Goal: Book appointment/travel/reservation

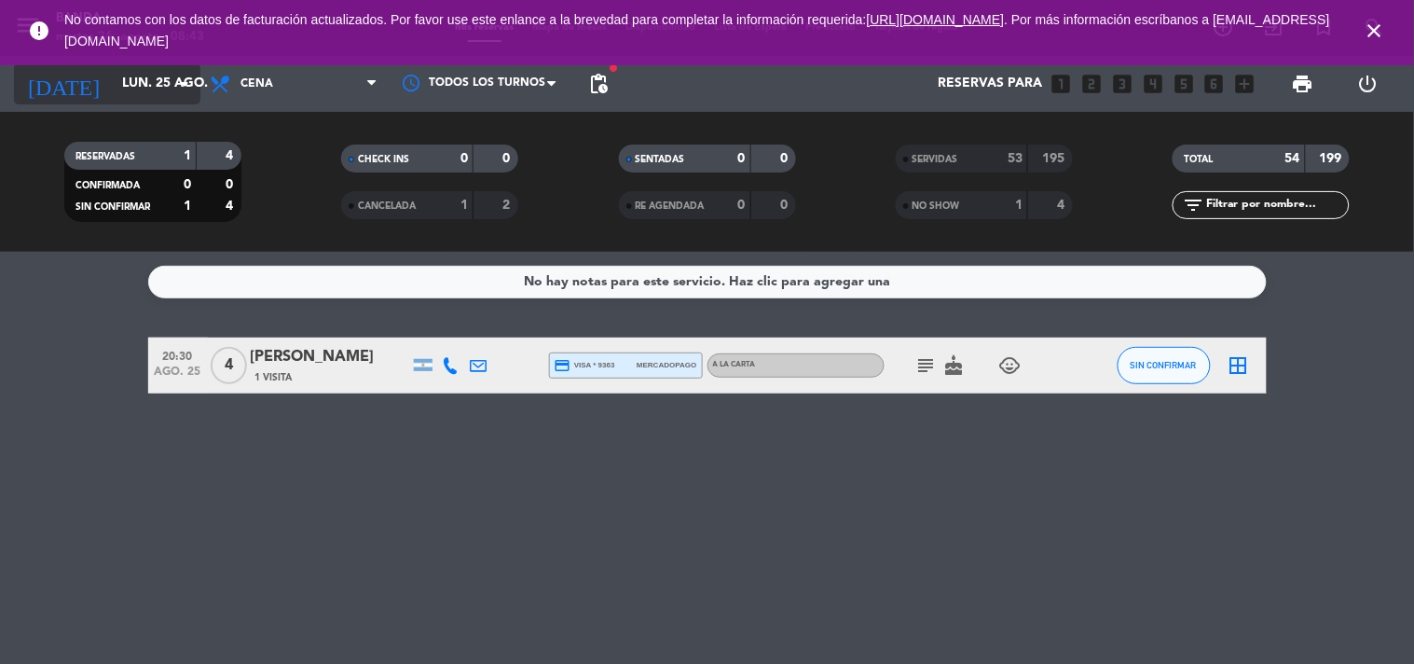
click at [183, 80] on icon "arrow_drop_down" at bounding box center [184, 84] width 22 height 22
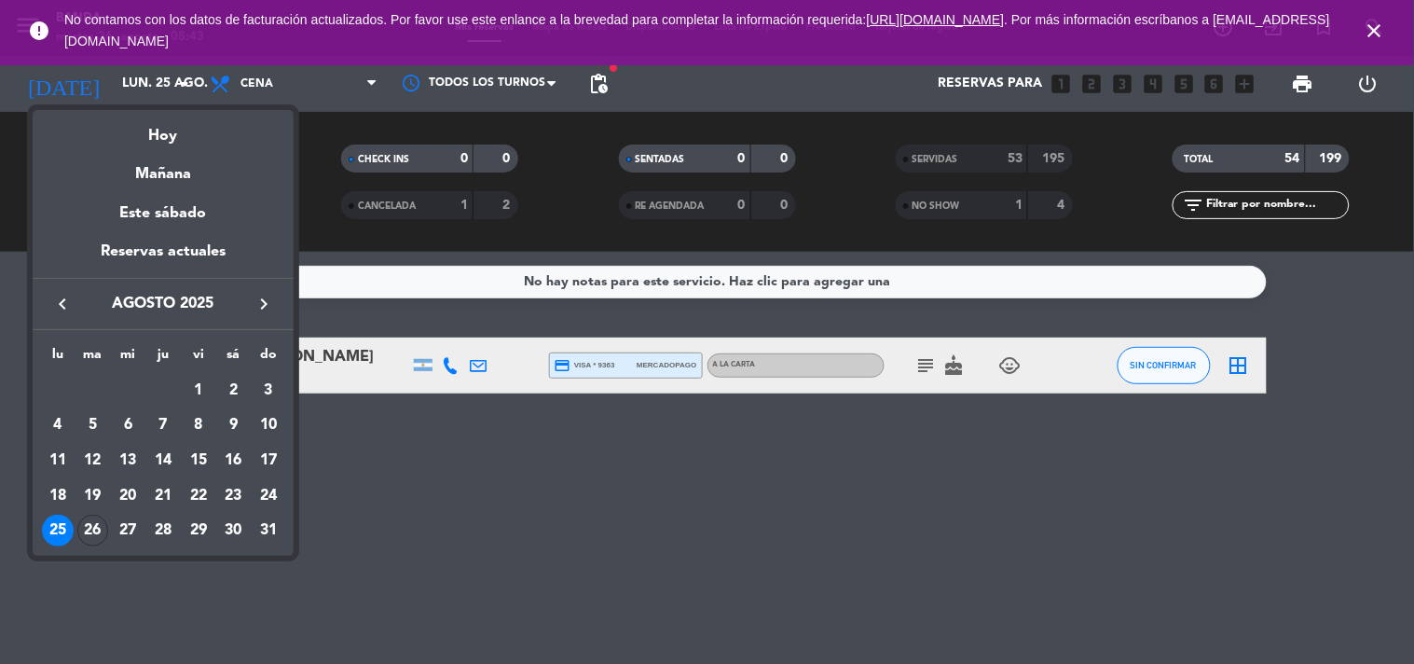
click at [264, 303] on icon "keyboard_arrow_right" at bounding box center [264, 304] width 22 height 22
click at [160, 418] on div "4" at bounding box center [163, 425] width 32 height 32
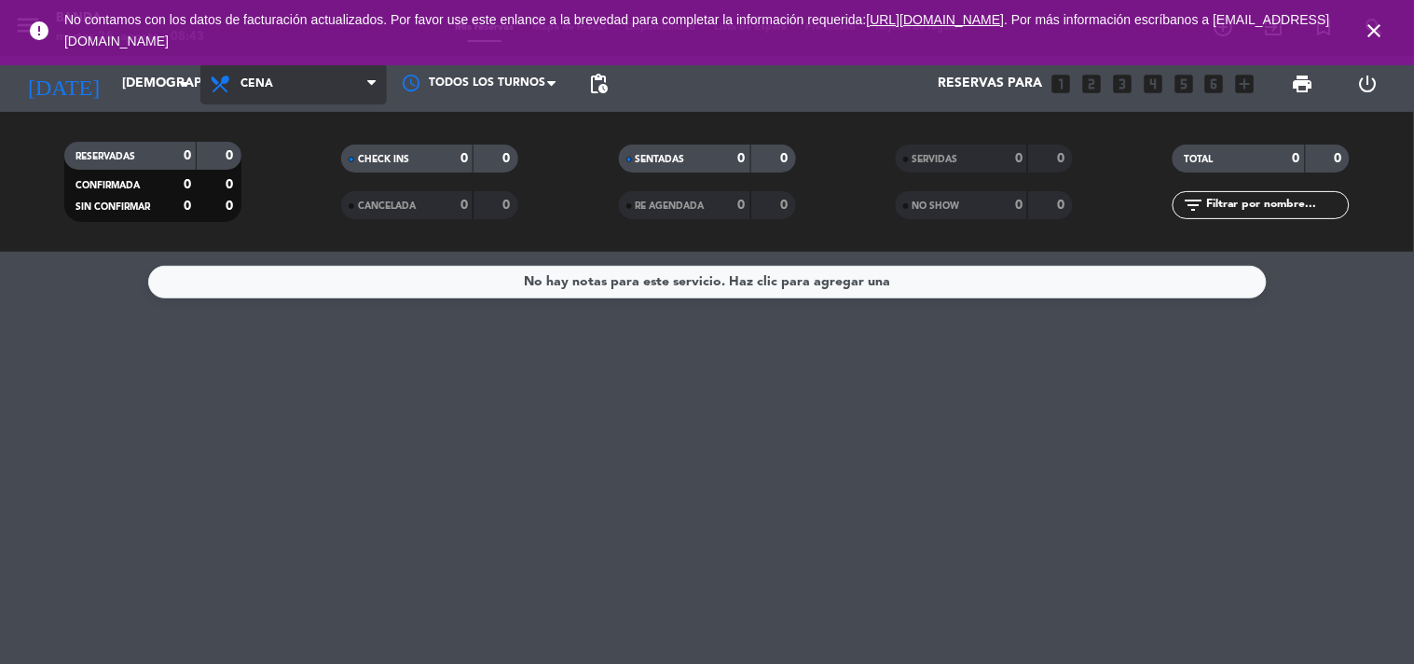
click at [304, 76] on span "Cena" at bounding box center [293, 83] width 186 height 41
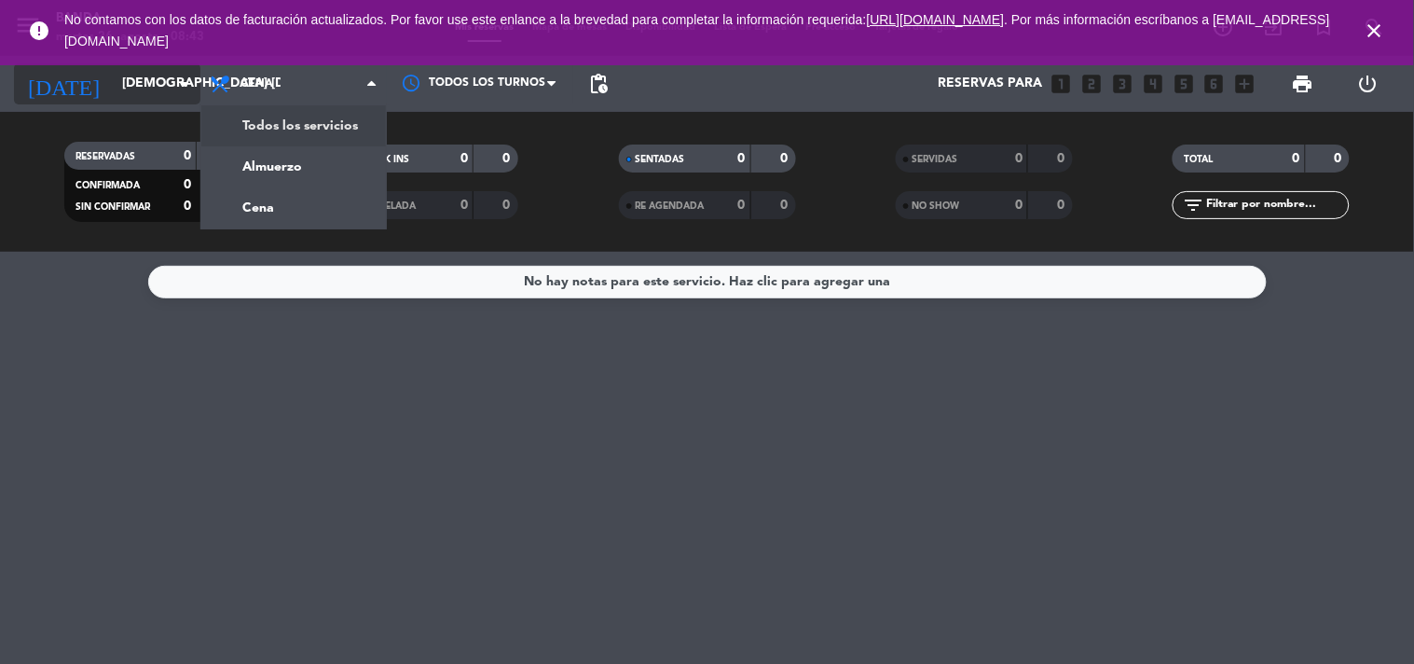
click at [179, 80] on icon "arrow_drop_down" at bounding box center [184, 84] width 22 height 22
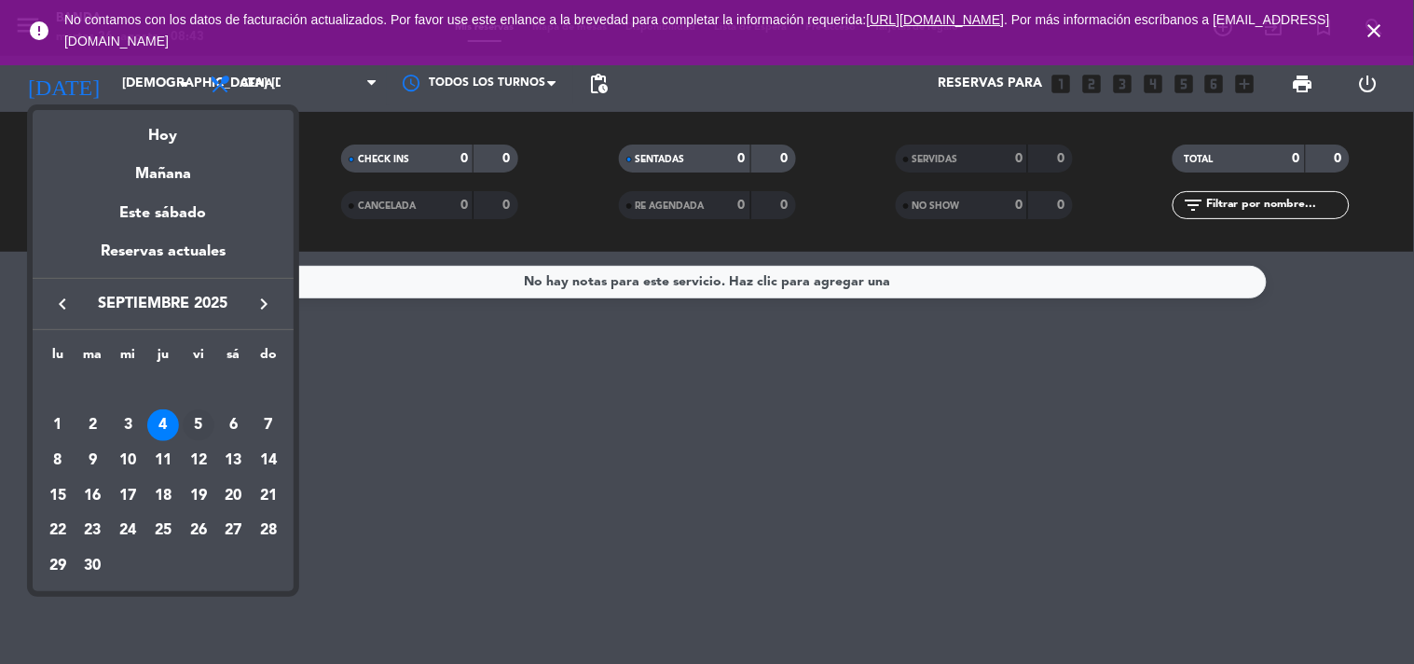
click at [190, 425] on div "5" at bounding box center [199, 425] width 32 height 32
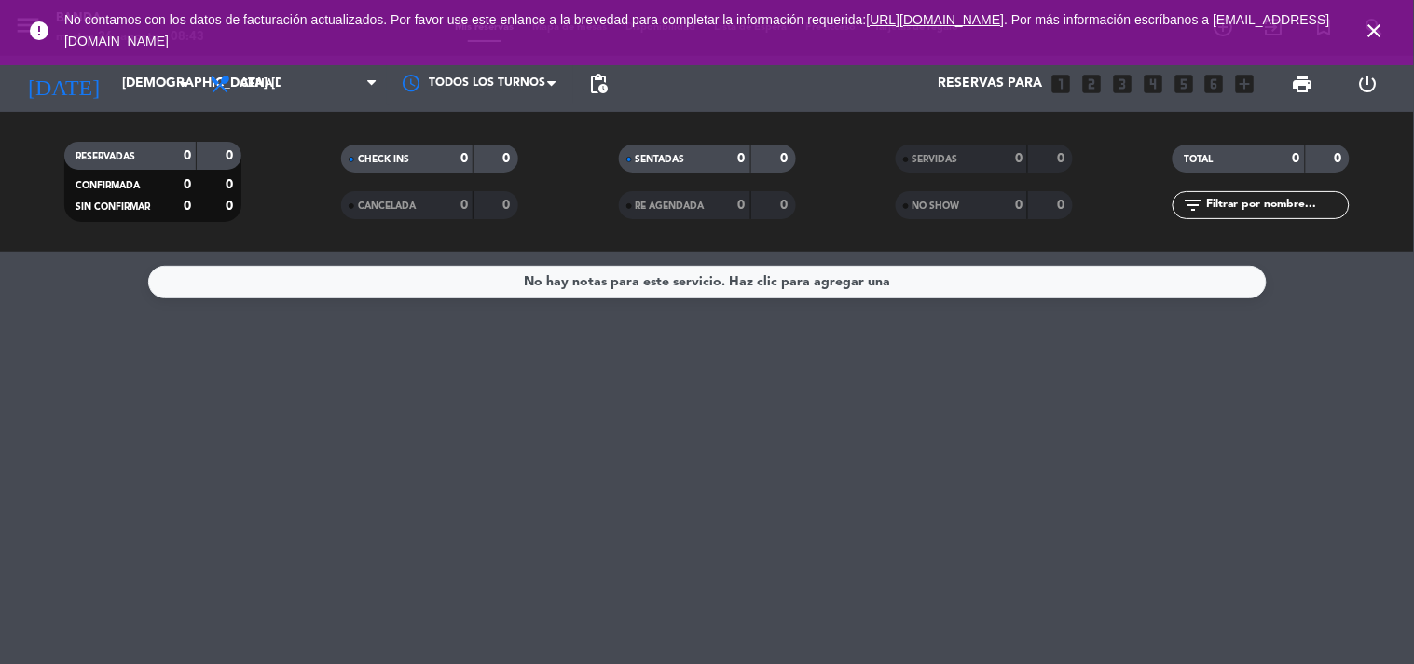
type input "vie. [DATE]"
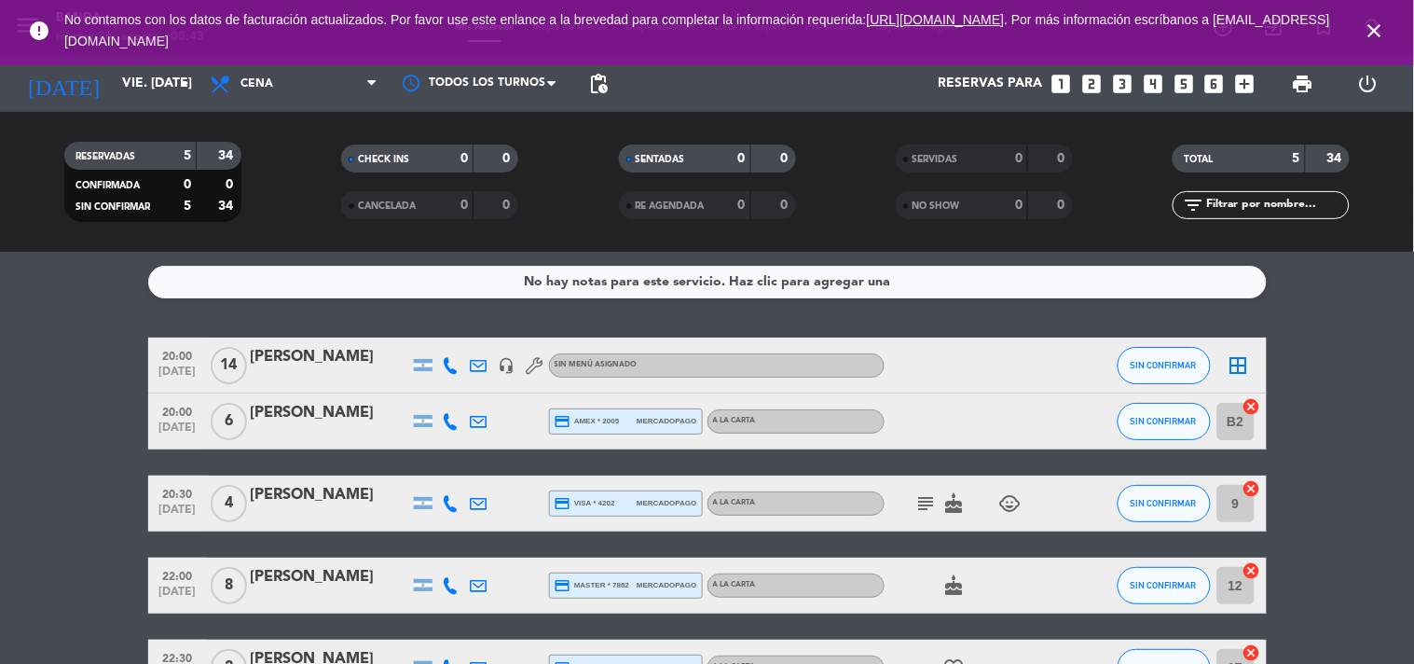
click at [1097, 81] on icon "looks_two" at bounding box center [1092, 84] width 24 height 24
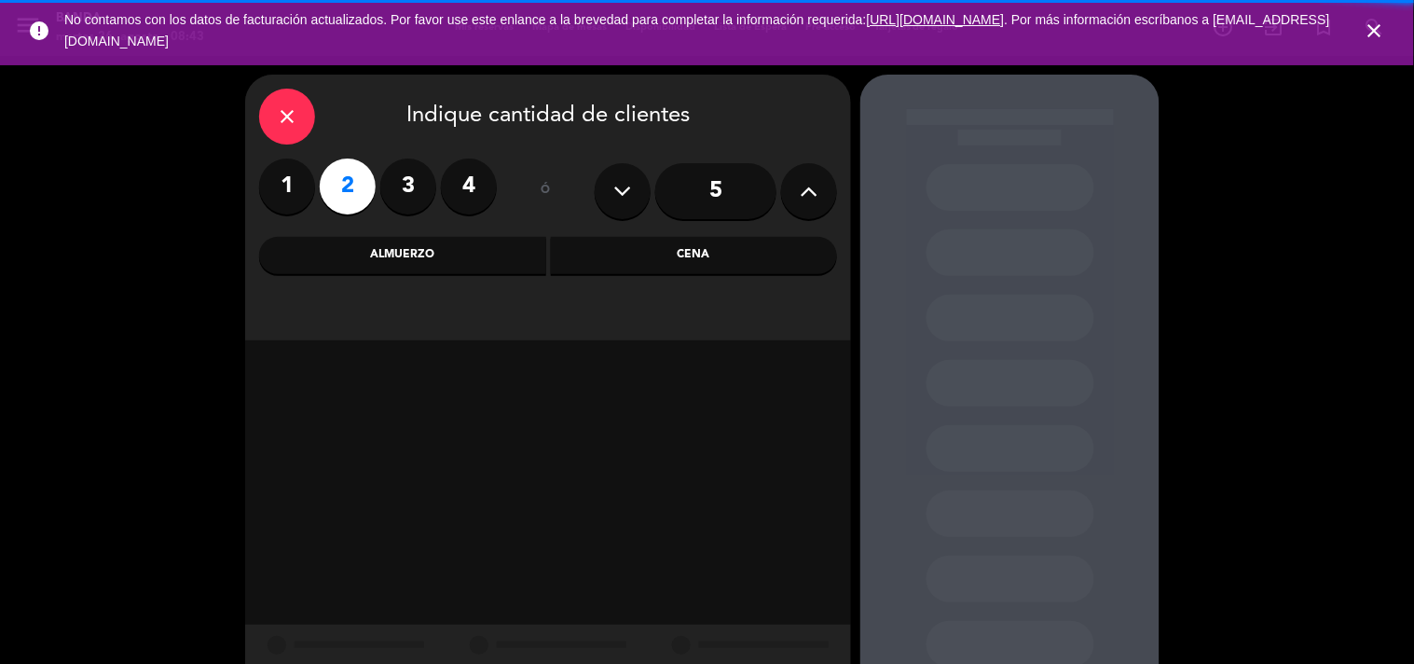
scroll to position [59, 0]
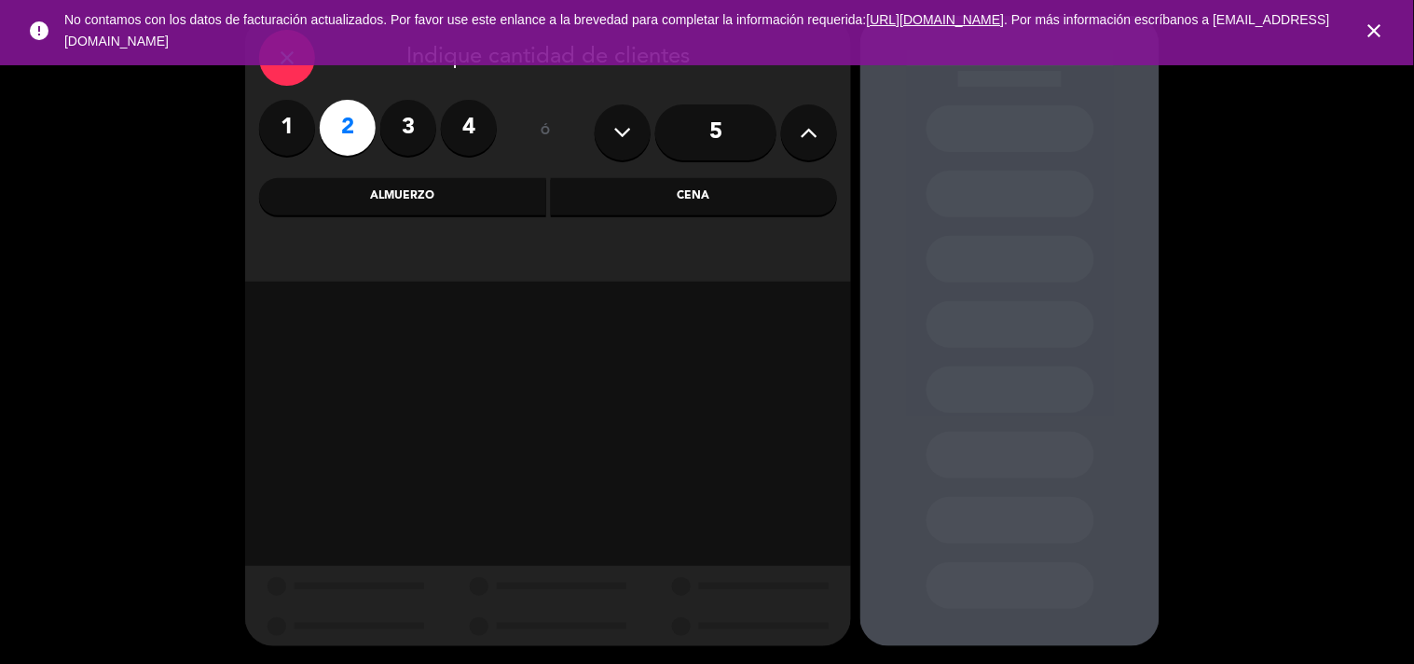
click at [481, 207] on div "Almuerzo" at bounding box center [402, 196] width 287 height 37
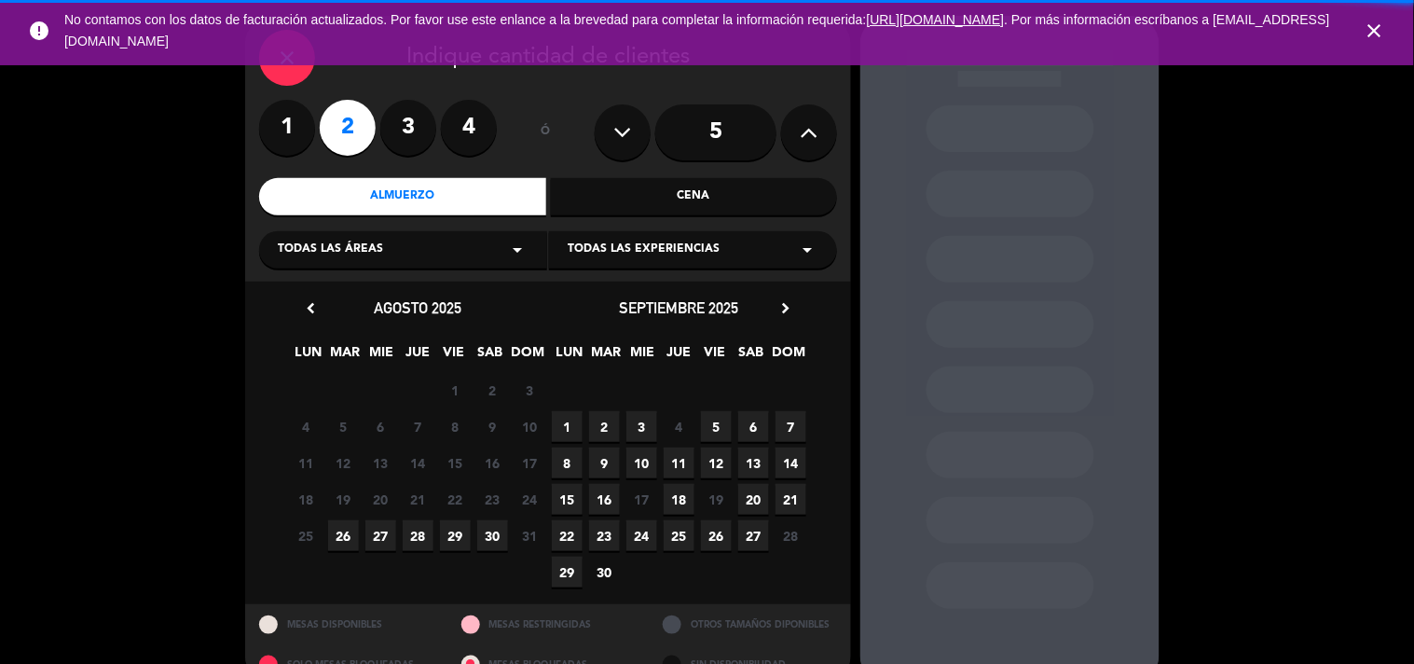
scroll to position [97, 0]
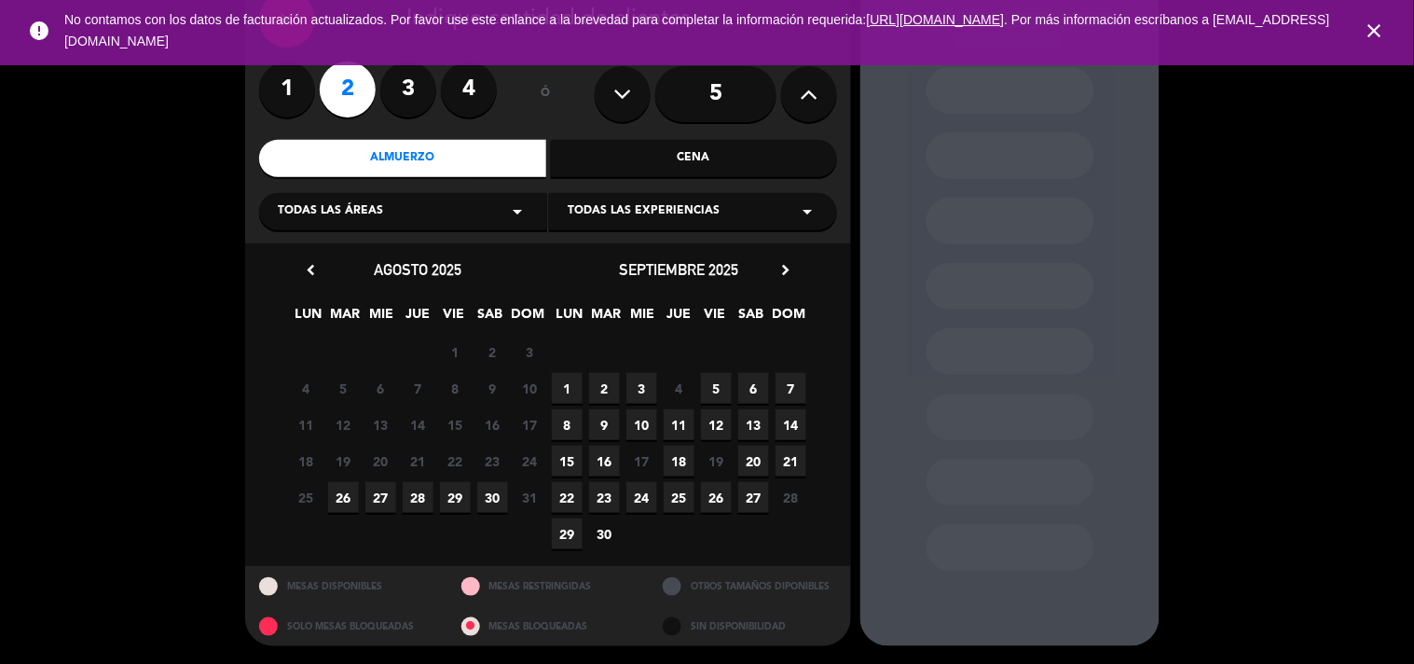
click at [705, 145] on div "Cena" at bounding box center [694, 158] width 287 height 37
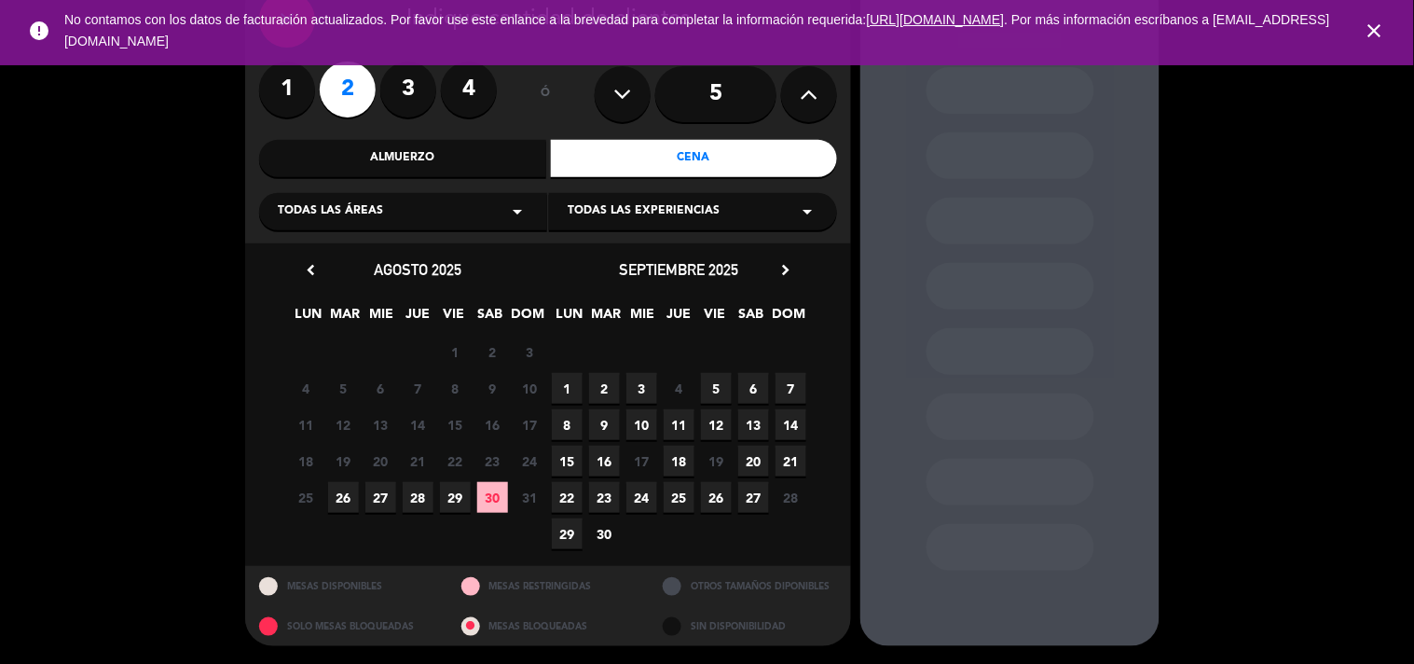
click at [433, 192] on div "Todas las áreas arrow_drop_down Todas las experiencias arrow_drop_down" at bounding box center [548, 210] width 578 height 40
click at [442, 158] on div "Almuerzo" at bounding box center [402, 158] width 287 height 37
